Goal: Book appointment/travel/reservation

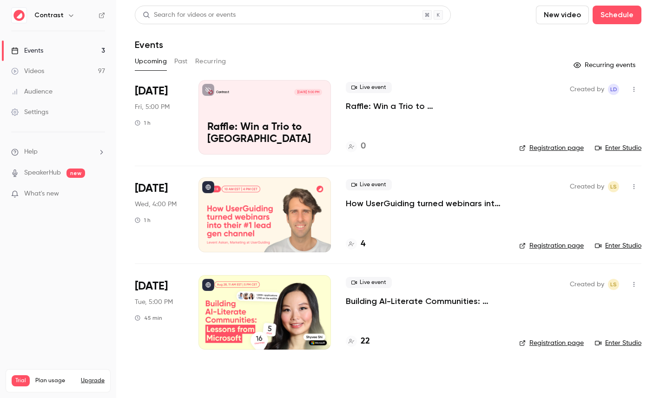
click at [69, 17] on icon "button" at bounding box center [70, 15] width 7 height 7
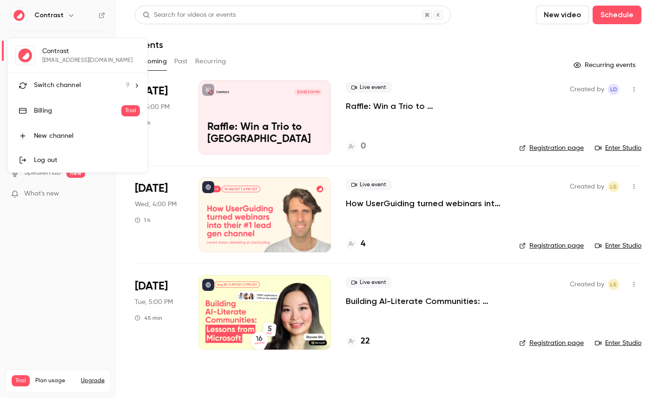
click at [76, 89] on span "Switch channel" at bounding box center [57, 85] width 47 height 10
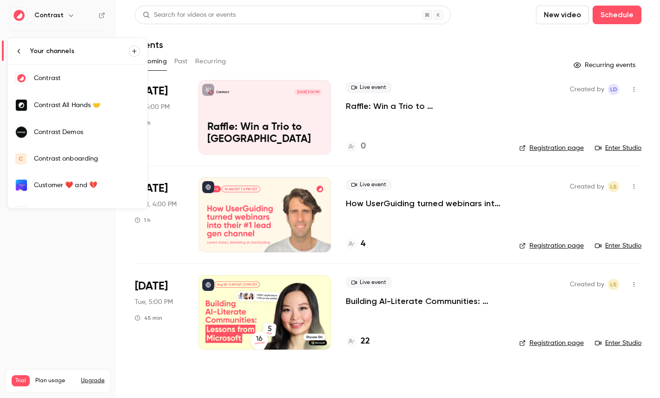
click at [83, 123] on link "Contrast Demos" at bounding box center [77, 132] width 139 height 27
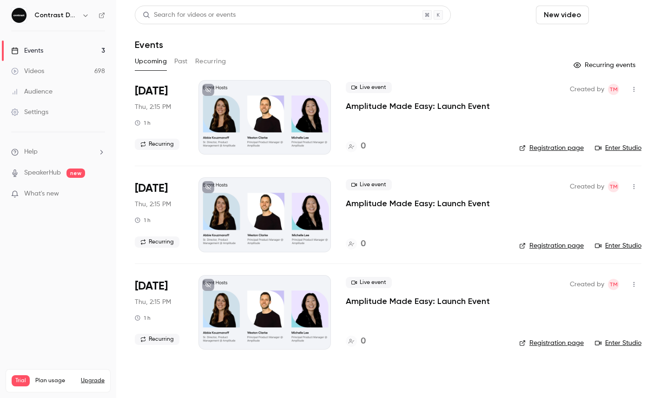
click at [621, 16] on button "Schedule" at bounding box center [617, 15] width 49 height 19
click at [593, 41] on div "One time event" at bounding box center [598, 40] width 71 height 9
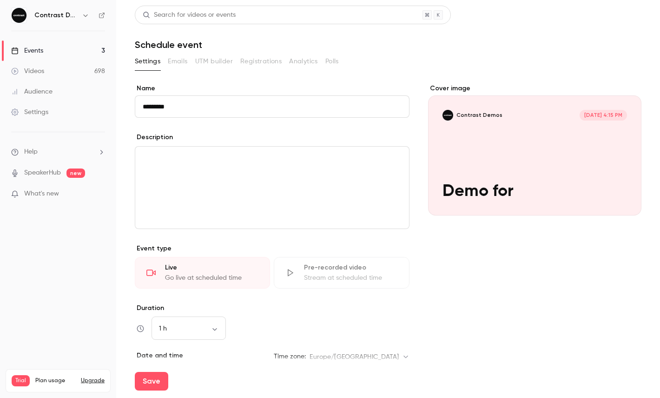
paste input "**********"
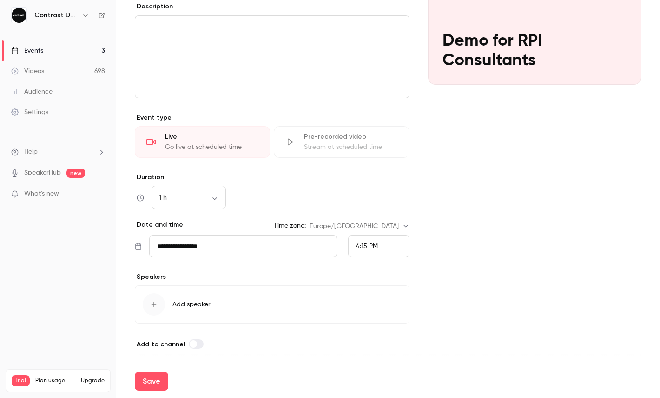
type input "**********"
click at [365, 240] on div "4:15 PM" at bounding box center [378, 246] width 61 height 22
click at [374, 227] on span "5:00 PM" at bounding box center [368, 226] width 25 height 7
click at [156, 376] on button "Save" at bounding box center [151, 380] width 33 height 19
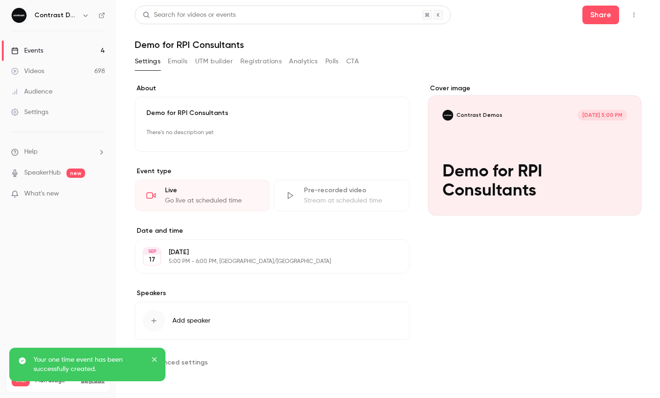
click at [638, 14] on button "button" at bounding box center [634, 14] width 15 height 15
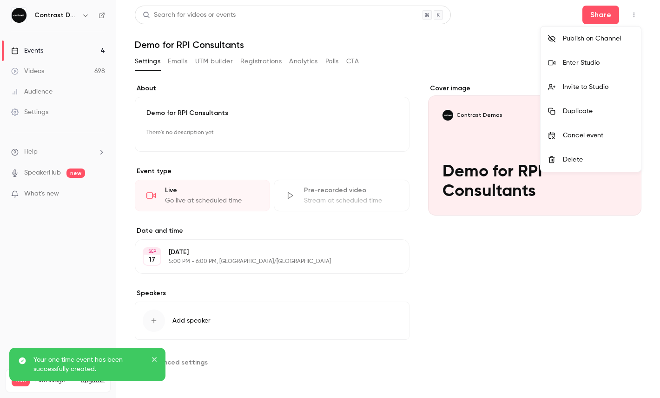
click at [591, 59] on div "Enter Studio" at bounding box center [598, 62] width 71 height 9
